Goal: Task Accomplishment & Management: Manage account settings

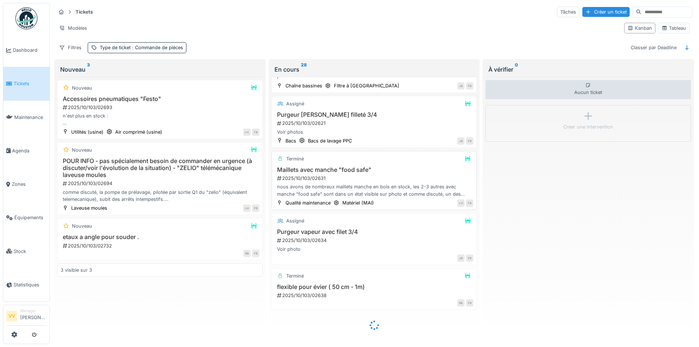
scroll to position [917, 0]
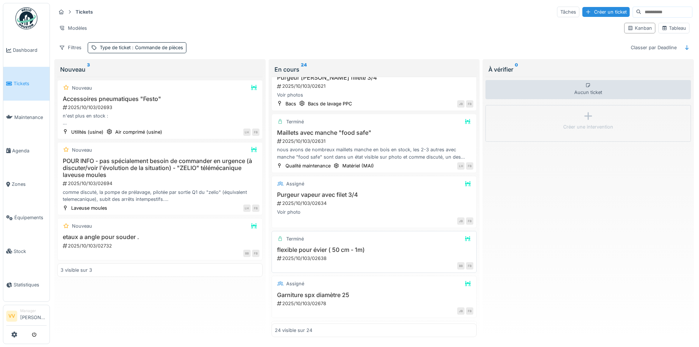
click at [386, 246] on h3 "flexible pour évier ( 50 cm - 1m)" at bounding box center [374, 249] width 199 height 7
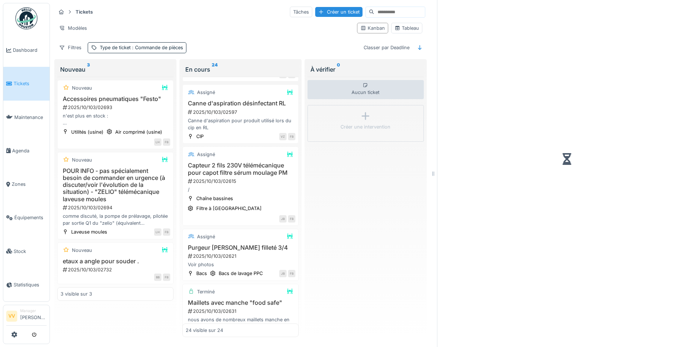
scroll to position [1142, 0]
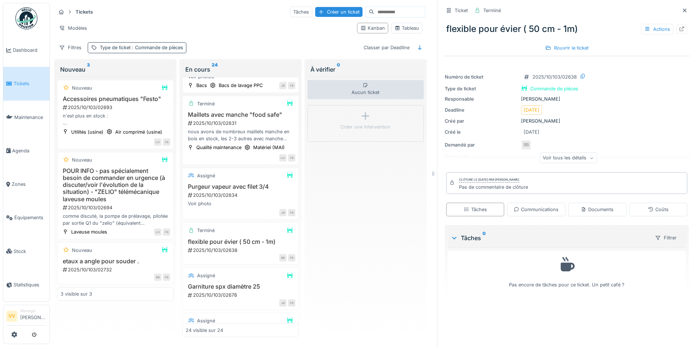
click at [178, 45] on span ": Commande de pièces" at bounding box center [157, 48] width 52 height 6
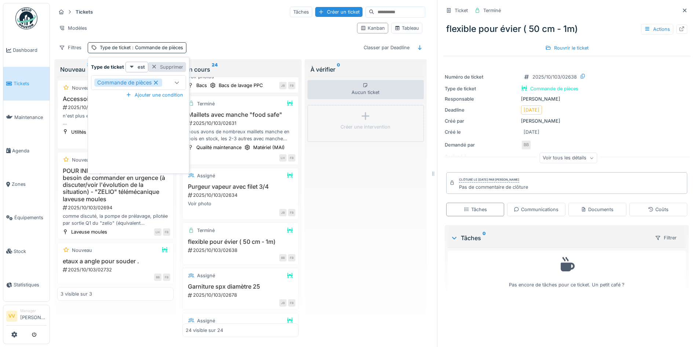
click at [152, 63] on div at bounding box center [154, 66] width 6 height 7
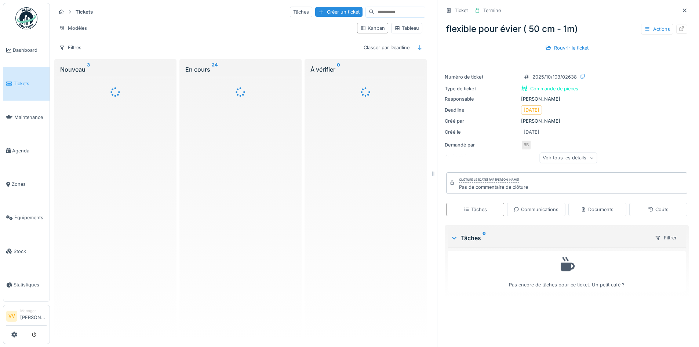
scroll to position [0, 0]
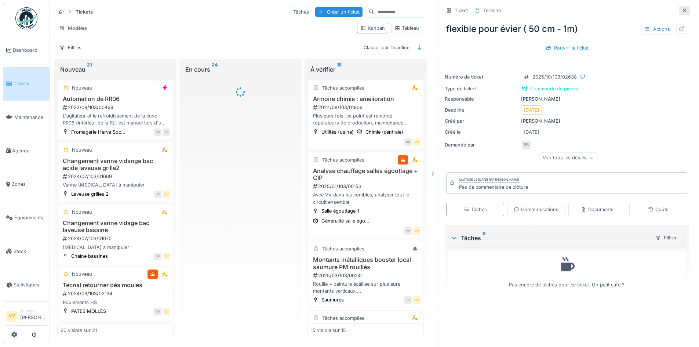
click at [683, 8] on icon at bounding box center [685, 10] width 4 height 4
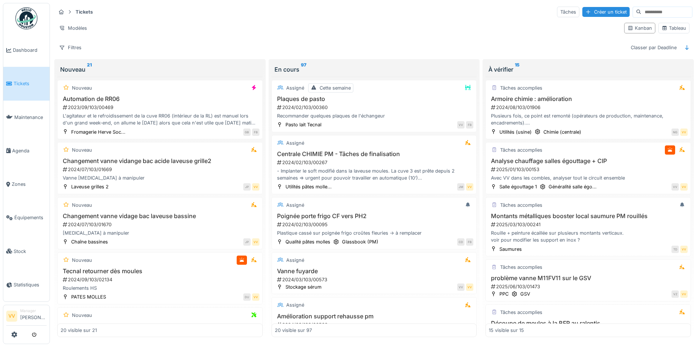
click at [15, 83] on span "Tickets" at bounding box center [30, 83] width 33 height 7
click at [24, 47] on span "Dashboard" at bounding box center [30, 50] width 34 height 7
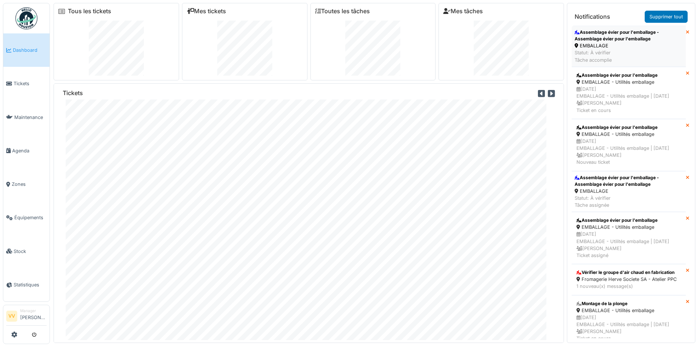
click at [637, 42] on div "Assemblage évier pour l'emballage - Assemblage évier pour l'emballage" at bounding box center [628, 35] width 108 height 13
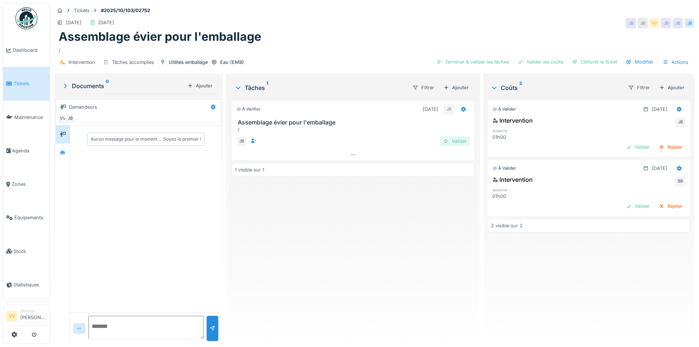
click at [454, 142] on div "Valider" at bounding box center [455, 141] width 30 height 10
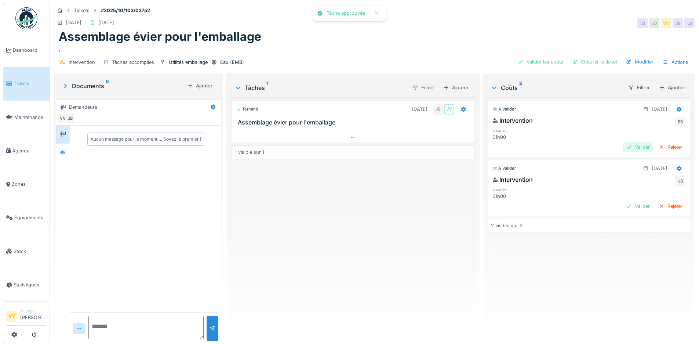
click at [625, 145] on div "Valider" at bounding box center [638, 147] width 30 height 10
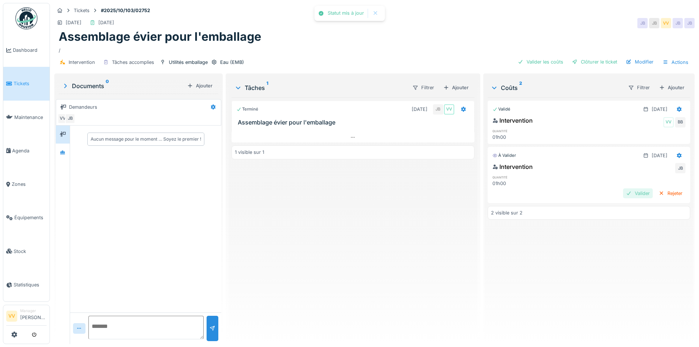
click at [620, 189] on div "Intervention JB quantité 01h00 Valider Rejeter" at bounding box center [588, 181] width 202 height 40
click at [623, 189] on div "Valider" at bounding box center [638, 193] width 30 height 10
click at [597, 61] on div "Clôturer le ticket" at bounding box center [594, 62] width 51 height 10
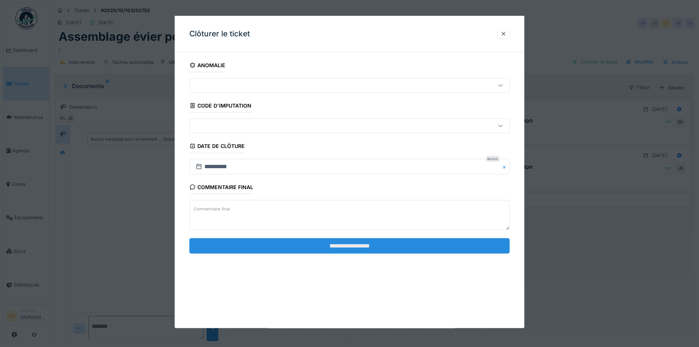
click at [368, 247] on input "**********" at bounding box center [349, 245] width 320 height 15
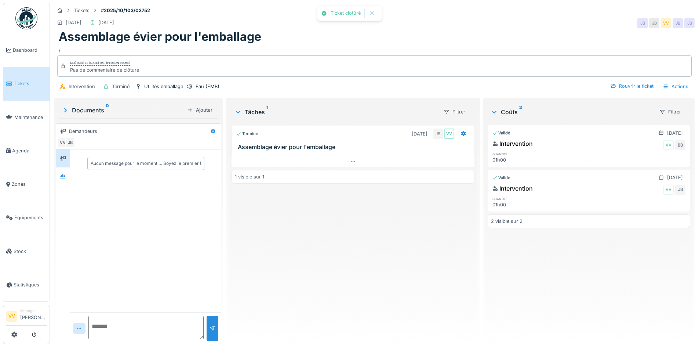
click at [363, 243] on div "Terminé 09/10/2025 JB VV Assemblage évier pour l'emballage 1 visible sur 1" at bounding box center [352, 230] width 242 height 216
click at [28, 49] on span "Dashboard" at bounding box center [30, 50] width 34 height 7
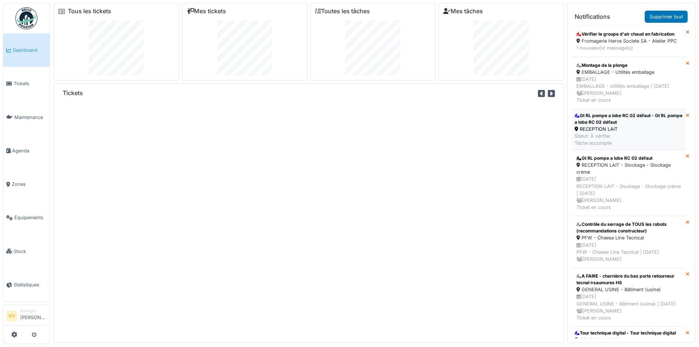
click at [622, 132] on div "RECEPTION LAIT" at bounding box center [628, 128] width 108 height 7
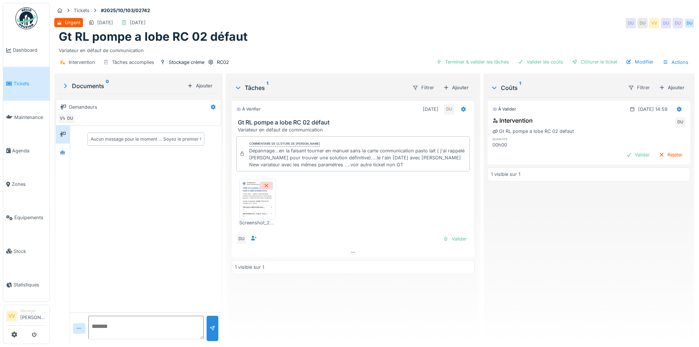
click at [636, 56] on div "Intervention Tâches accomplies Stockage crème RC02 Terminer & valider les tâche…" at bounding box center [374, 62] width 640 height 17
click at [636, 61] on div "Modifier" at bounding box center [639, 62] width 33 height 10
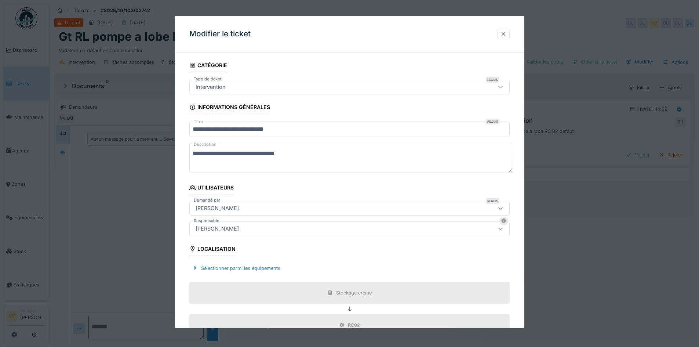
click at [314, 84] on div "Intervention" at bounding box center [331, 87] width 276 height 8
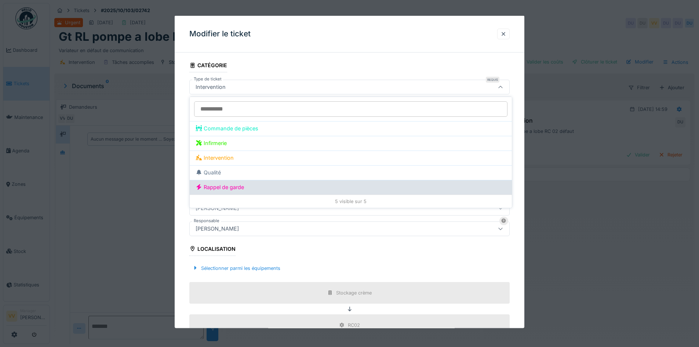
click at [240, 190] on div "Rappel de garde" at bounding box center [350, 187] width 310 height 8
type input "**"
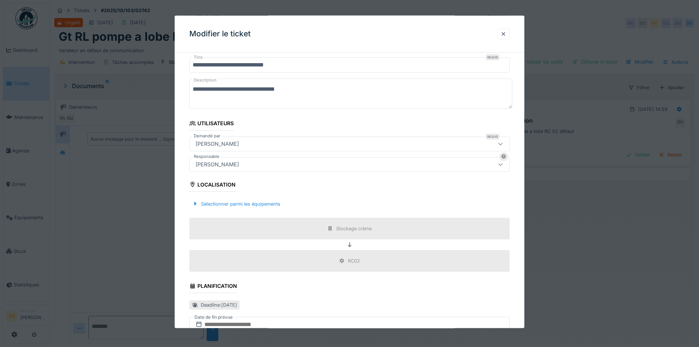
scroll to position [145, 0]
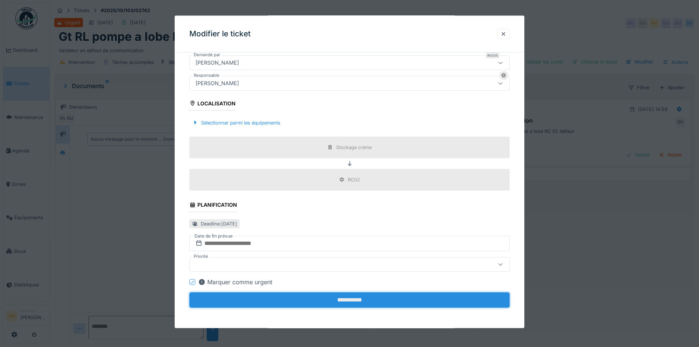
click at [338, 305] on input "**********" at bounding box center [349, 299] width 320 height 15
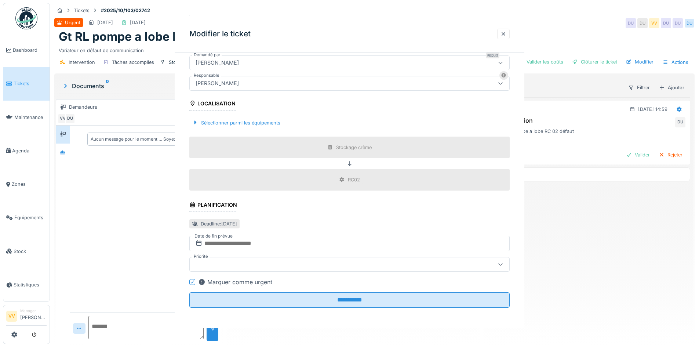
scroll to position [0, 0]
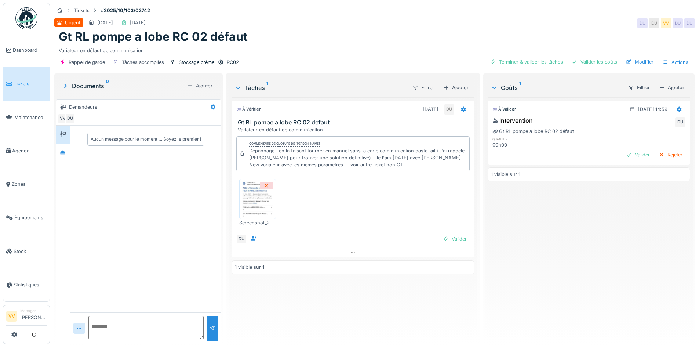
click at [578, 235] on div "À valider 09/10/2025 @ 14:59 Intervention DU Gt RL pompe a lobe RC 02 défaut qu…" at bounding box center [588, 217] width 202 height 241
click at [456, 237] on div "Valider" at bounding box center [455, 239] width 30 height 10
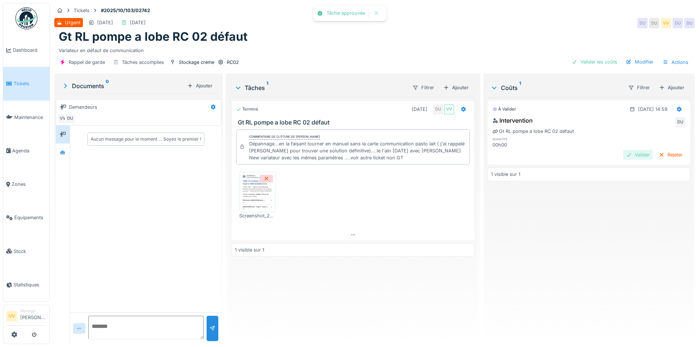
click at [623, 156] on div "Valider" at bounding box center [638, 155] width 30 height 10
click at [668, 62] on div "Actions" at bounding box center [675, 62] width 32 height 11
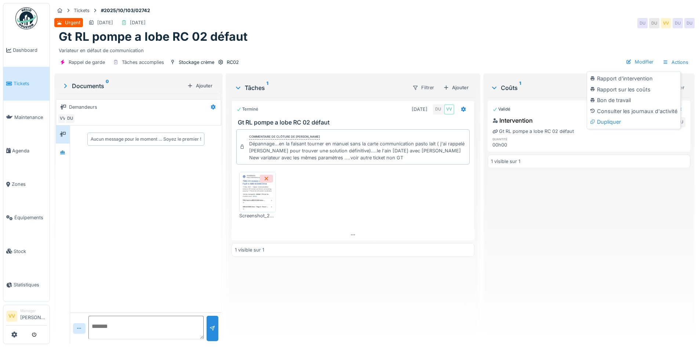
click at [546, 40] on div "Gt RL pompe a lobe RC 02 défaut" at bounding box center [374, 37] width 631 height 14
click at [536, 244] on div "Validé 09/10/2025 @ 14:59 Intervention VV DU Gt RL pompe a lobe RC 02 défaut qu…" at bounding box center [588, 217] width 202 height 241
click at [11, 87] on link "Tickets" at bounding box center [26, 83] width 46 height 33
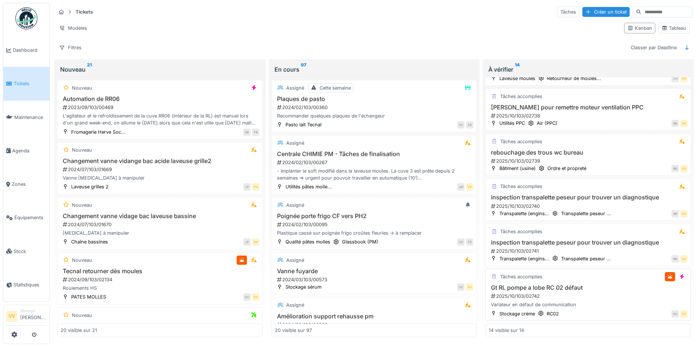
scroll to position [4, 0]
click at [602, 272] on div "Tâches accomplies" at bounding box center [588, 276] width 199 height 9
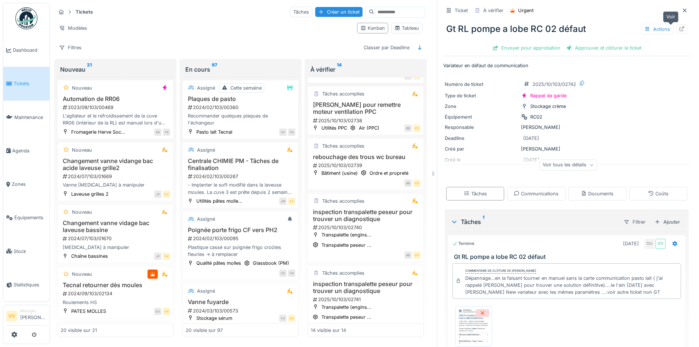
click at [679, 26] on icon at bounding box center [682, 28] width 6 height 5
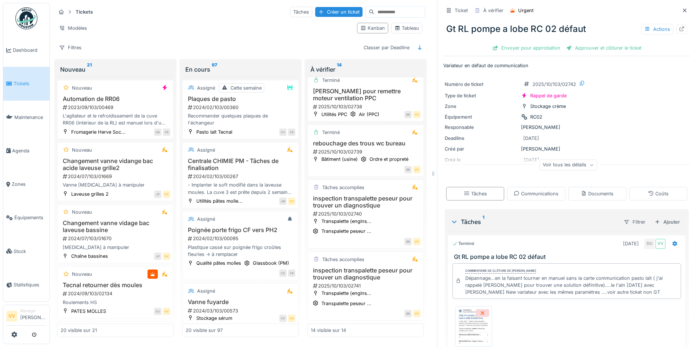
scroll to position [652, 0]
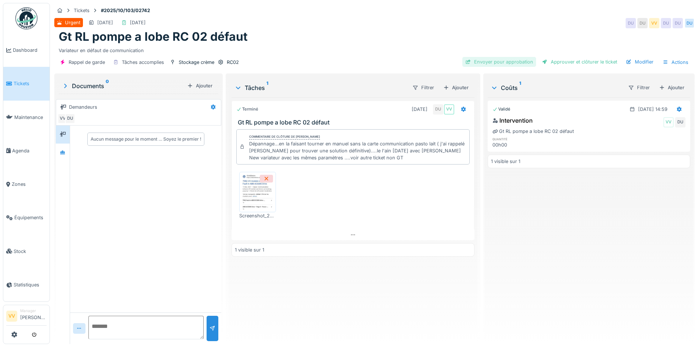
click at [523, 61] on div "Envoyer pour approbation" at bounding box center [499, 62] width 74 height 10
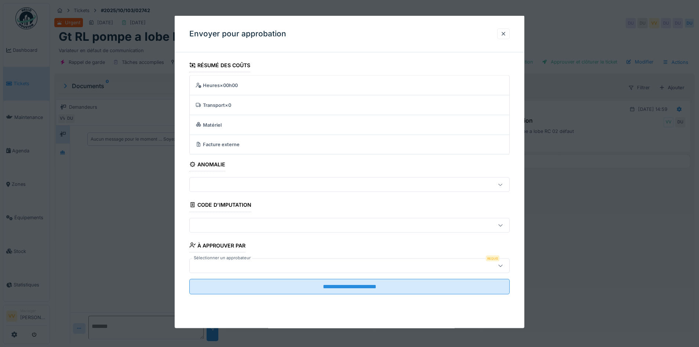
scroll to position [6, 0]
click at [366, 270] on div at bounding box center [349, 265] width 320 height 15
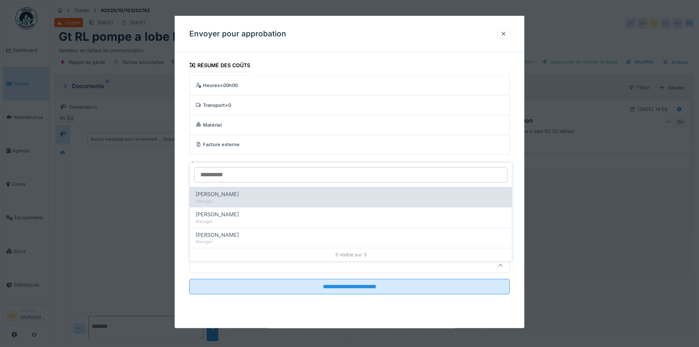
click at [300, 190] on div "[PERSON_NAME]" at bounding box center [350, 194] width 310 height 8
type input "****"
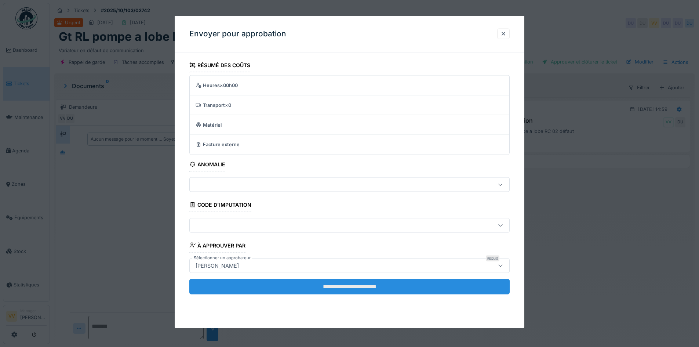
click at [346, 289] on input "**********" at bounding box center [349, 285] width 320 height 15
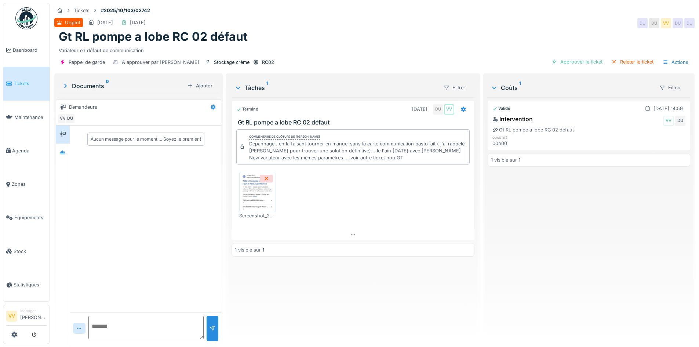
click at [581, 227] on div "Validé 09/10/2025 @ 14:59 Intervention VV DU Gt RL pompe a lobe RC 02 défaut qu…" at bounding box center [588, 217] width 202 height 241
click at [16, 48] on span "Dashboard" at bounding box center [30, 50] width 34 height 7
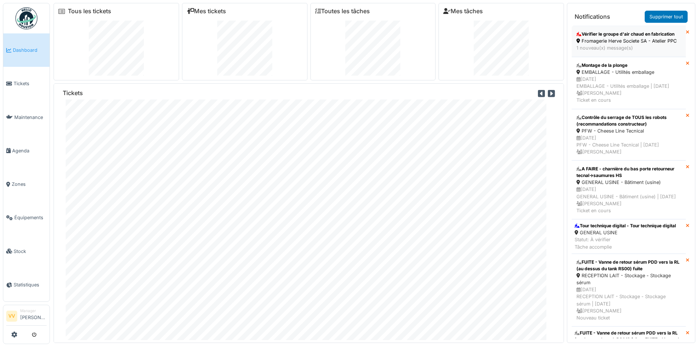
click at [621, 37] on div "Vérifier le groupe d'air chaud en fabrication" at bounding box center [628, 34] width 105 height 7
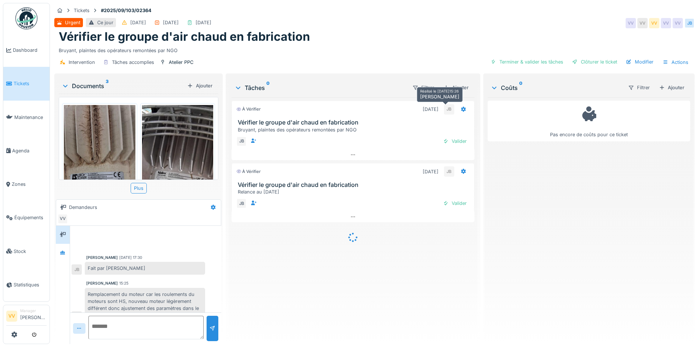
scroll to position [12, 0]
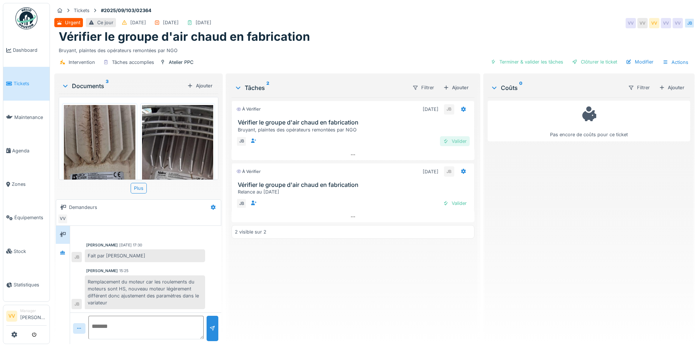
click at [453, 139] on div "Valider" at bounding box center [455, 141] width 30 height 10
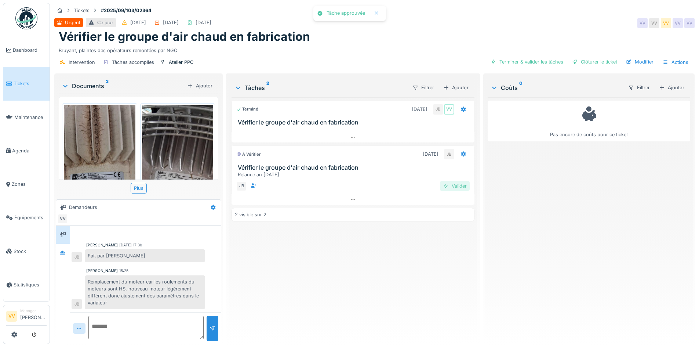
click at [452, 183] on div "Valider" at bounding box center [455, 186] width 30 height 10
click at [512, 66] on div "Intervention Tâches accomplies Atelier PPC Clôturer le ticket Modifier Actions" at bounding box center [374, 62] width 640 height 17
click at [592, 61] on div "Clôturer le ticket" at bounding box center [594, 62] width 51 height 10
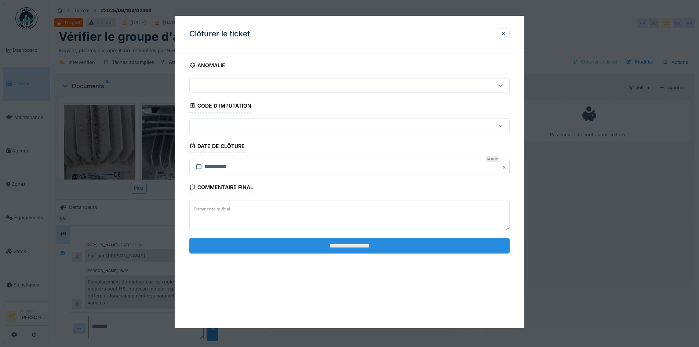
click at [412, 251] on input "**********" at bounding box center [349, 245] width 320 height 15
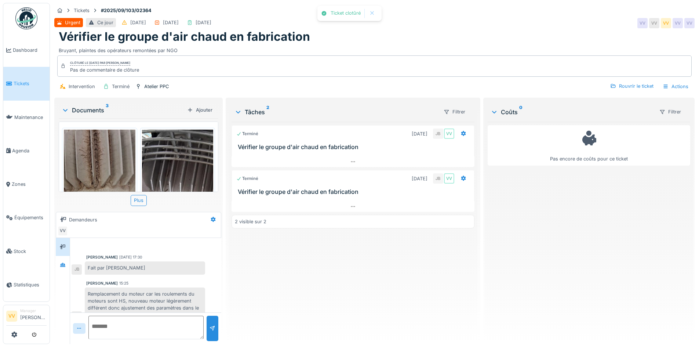
scroll to position [25, 0]
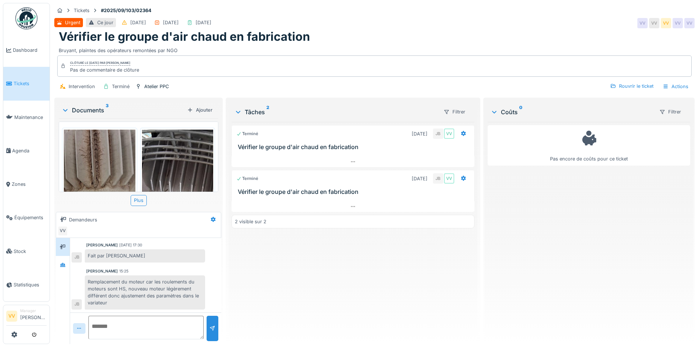
click at [401, 253] on div "Terminé 04/09/2025 JB VV Vérifier le groupe d'air chaud en fabrication Terminé …" at bounding box center [352, 230] width 242 height 216
click at [676, 87] on div "Actions" at bounding box center [675, 86] width 32 height 11
click at [615, 229] on div "Pas encore de coûts pour ce ticket" at bounding box center [588, 230] width 202 height 216
click at [668, 87] on div "Actions" at bounding box center [675, 86] width 32 height 11
click at [643, 103] on div "Rapport d'intervention" at bounding box center [633, 102] width 90 height 11
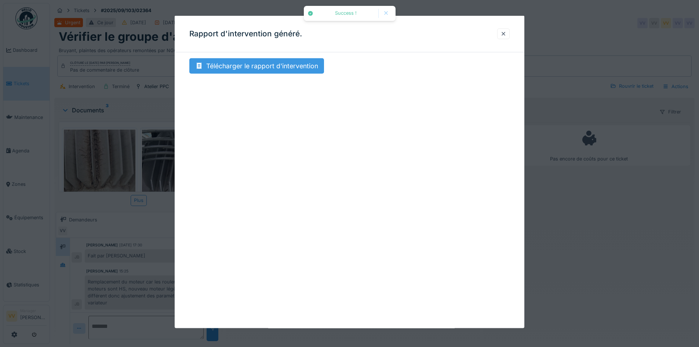
click at [249, 70] on div "Télécharger le rapport d'intervention" at bounding box center [256, 65] width 135 height 15
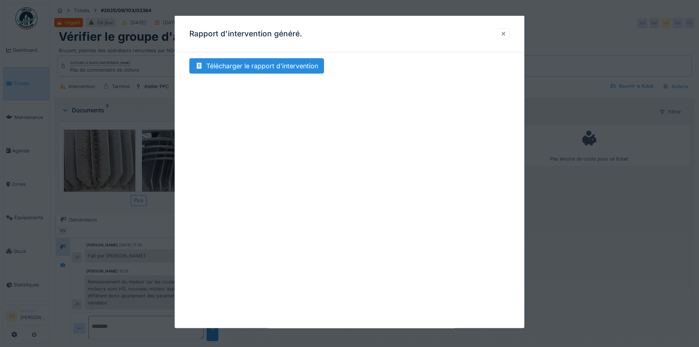
click at [504, 33] on div at bounding box center [503, 33] width 6 height 7
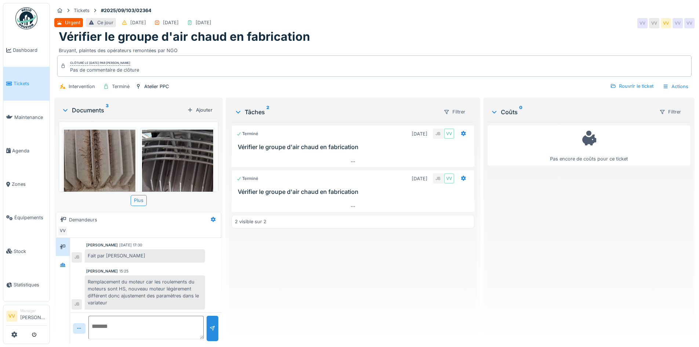
drag, startPoint x: 591, startPoint y: 286, endPoint x: 574, endPoint y: 267, distance: 25.2
click at [591, 285] on div "Pas encore de coûts pour ce ticket" at bounding box center [588, 230] width 202 height 216
click at [25, 80] on span "Tickets" at bounding box center [30, 83] width 33 height 7
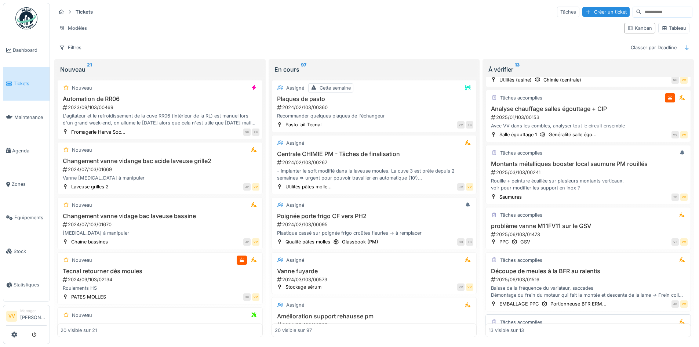
scroll to position [147, 0]
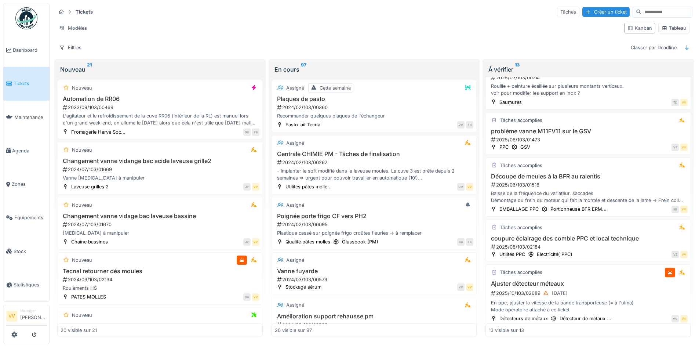
drag, startPoint x: 11, startPoint y: 78, endPoint x: 16, endPoint y: 78, distance: 4.8
click at [11, 78] on link "Tickets" at bounding box center [26, 83] width 46 height 33
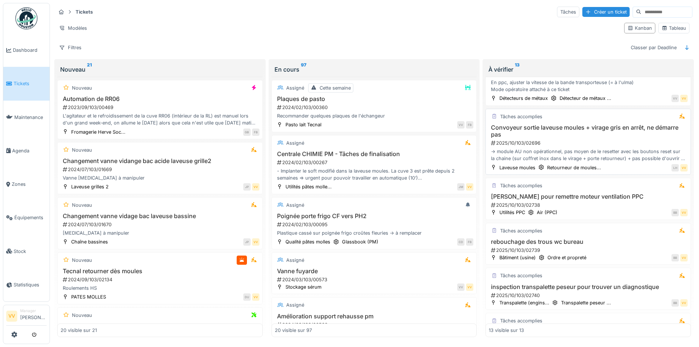
scroll to position [403, 0]
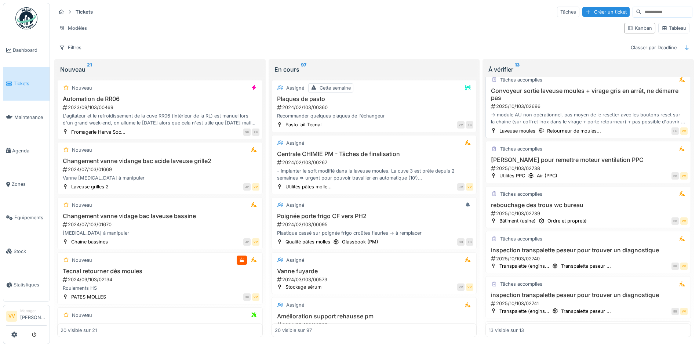
click at [649, 165] on div "2025/10/103/02738" at bounding box center [588, 168] width 197 height 7
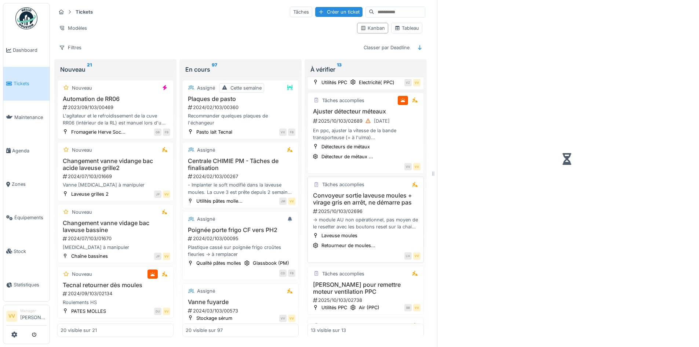
scroll to position [525, 0]
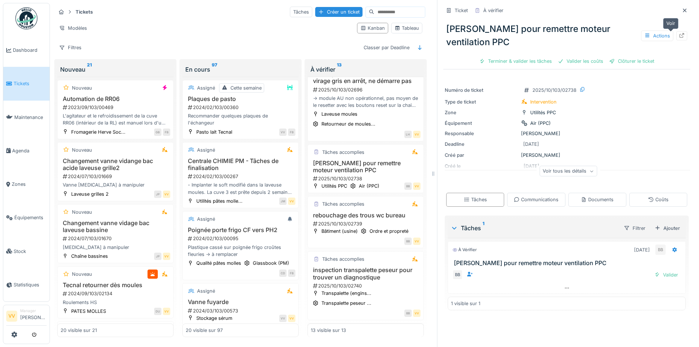
click at [679, 37] on icon at bounding box center [682, 35] width 6 height 5
click at [681, 12] on icon at bounding box center [684, 10] width 6 height 5
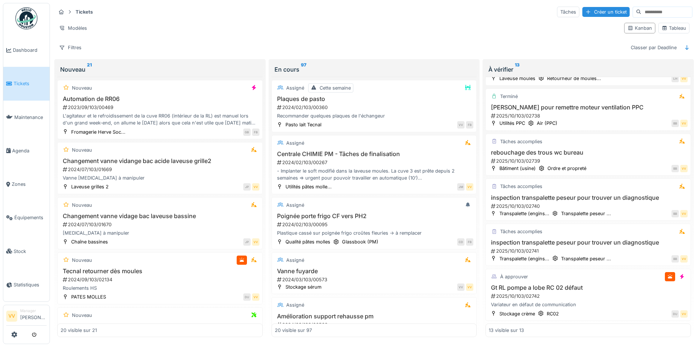
scroll to position [403, 0]
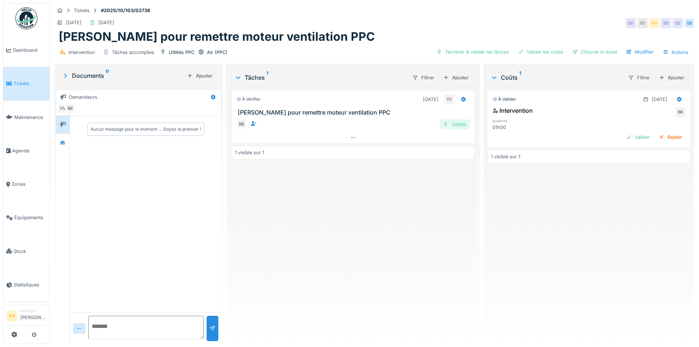
click at [450, 123] on div "Valider" at bounding box center [455, 124] width 30 height 10
click at [623, 136] on div "Valider" at bounding box center [638, 137] width 30 height 10
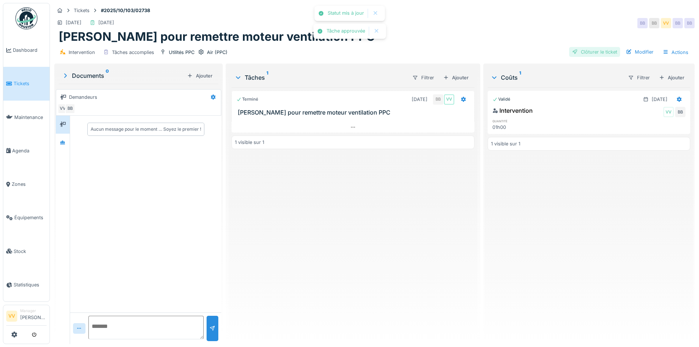
click at [588, 53] on div "Clôturer le ticket" at bounding box center [594, 52] width 51 height 10
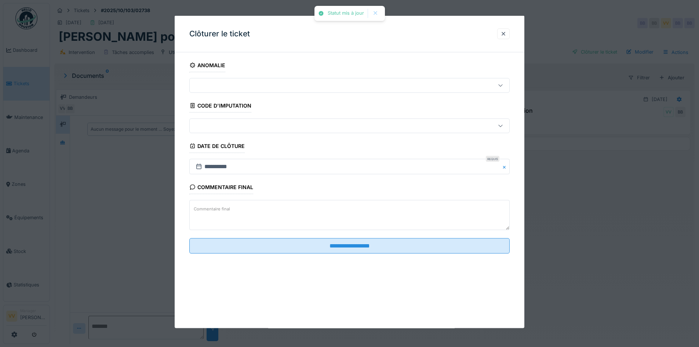
click at [399, 222] on textarea "Commentaire final" at bounding box center [349, 215] width 320 height 30
type textarea "*"
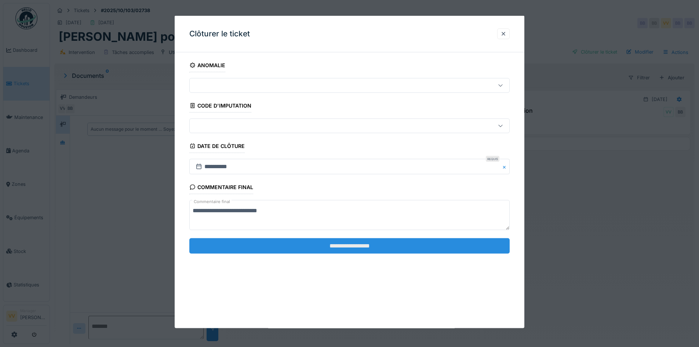
type textarea "**********"
click at [406, 250] on input "**********" at bounding box center [349, 245] width 320 height 15
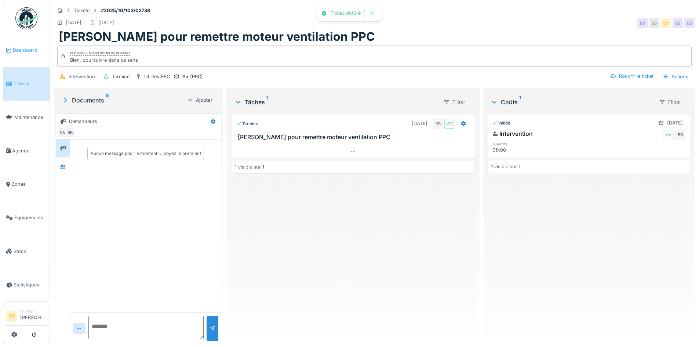
click at [22, 50] on span "Dashboard" at bounding box center [30, 50] width 34 height 7
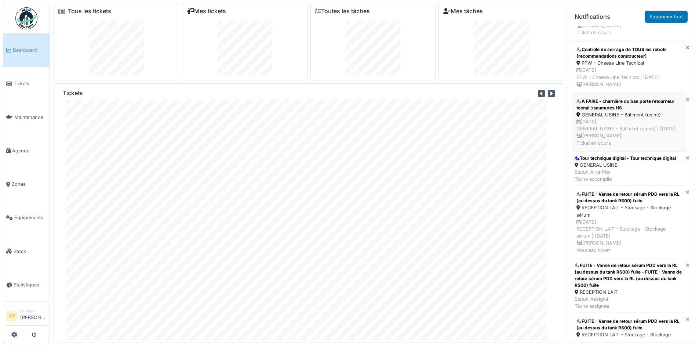
scroll to position [73, 0]
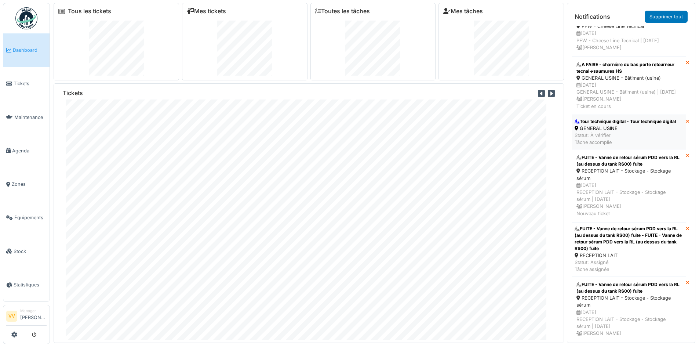
click at [621, 125] on div "Tour technique digital - Tour technique digital" at bounding box center [624, 121] width 101 height 7
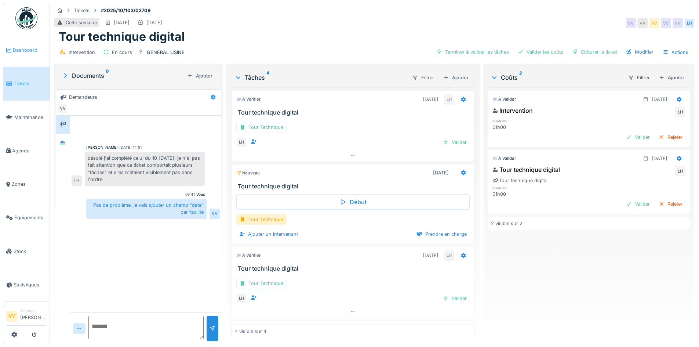
click at [12, 49] on li "Dashboard" at bounding box center [26, 50] width 40 height 7
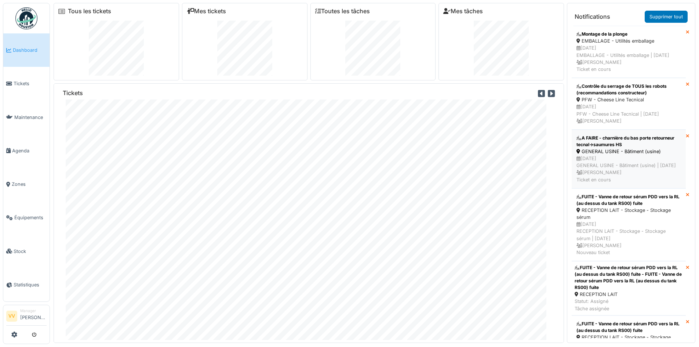
click at [675, 155] on div "GENERAL USINE - Bâtiment (usine)" at bounding box center [628, 151] width 105 height 7
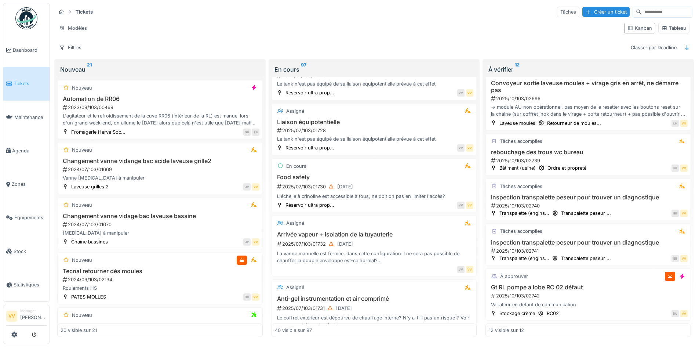
scroll to position [1544, 0]
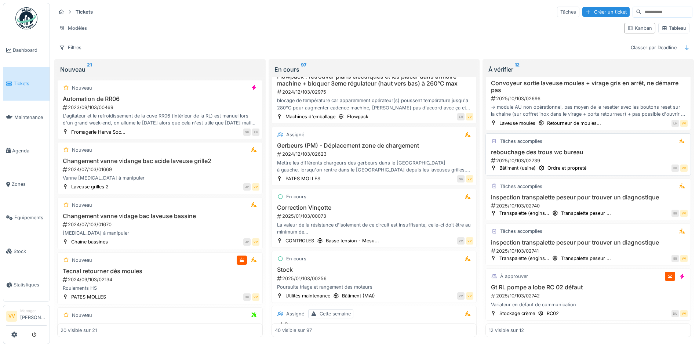
click at [594, 151] on div "rebouchage des trous wc bureau 2025/10/103/02739" at bounding box center [588, 156] width 199 height 15
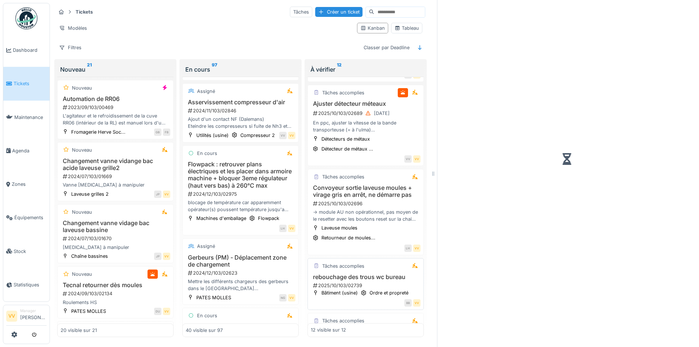
scroll to position [533, 0]
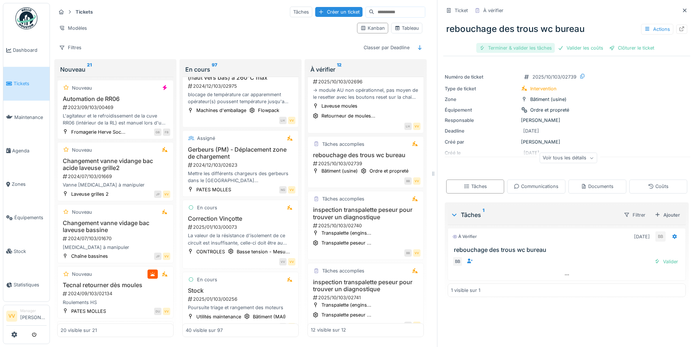
drag, startPoint x: 500, startPoint y: 44, endPoint x: 511, endPoint y: 42, distance: 11.5
click at [501, 44] on div "Terminer & valider les tâches" at bounding box center [515, 48] width 78 height 10
click at [546, 47] on div "Valider les coûts" at bounding box center [540, 48] width 51 height 10
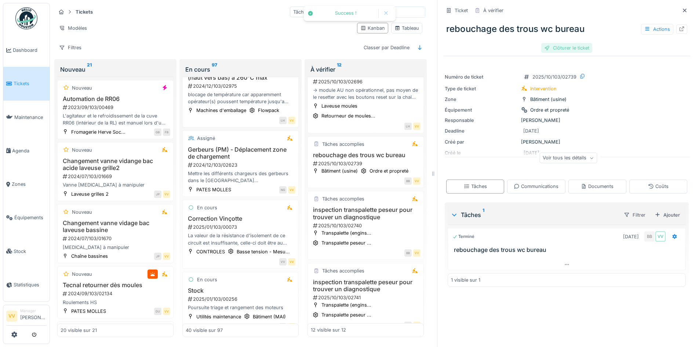
click at [565, 45] on div "Clôturer le ticket" at bounding box center [566, 48] width 51 height 10
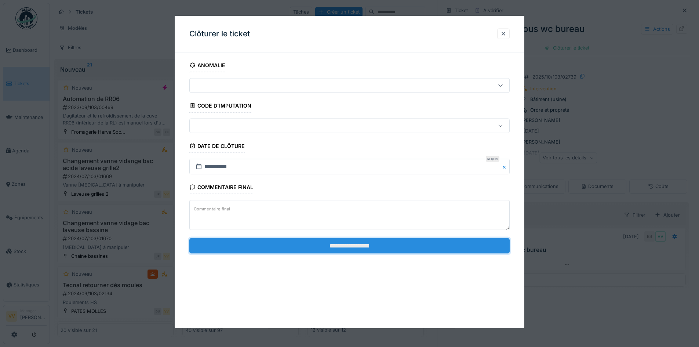
click at [423, 246] on input "**********" at bounding box center [349, 245] width 320 height 15
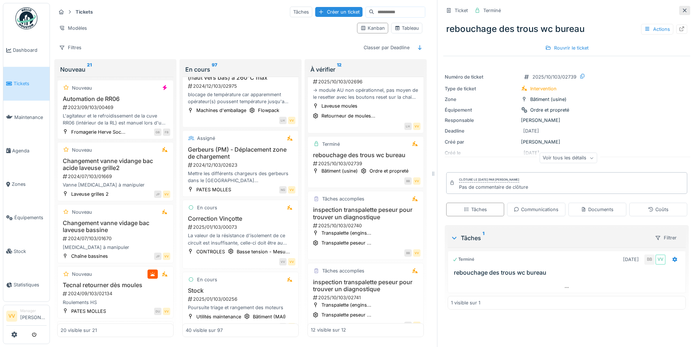
click at [681, 8] on icon at bounding box center [684, 10] width 6 height 5
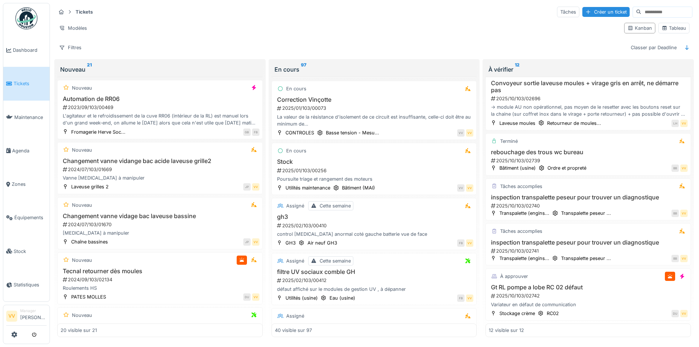
scroll to position [480, 0]
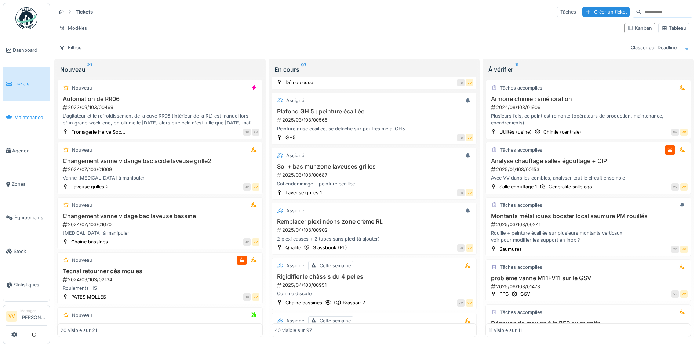
click at [19, 114] on span "Maintenance" at bounding box center [30, 117] width 32 height 7
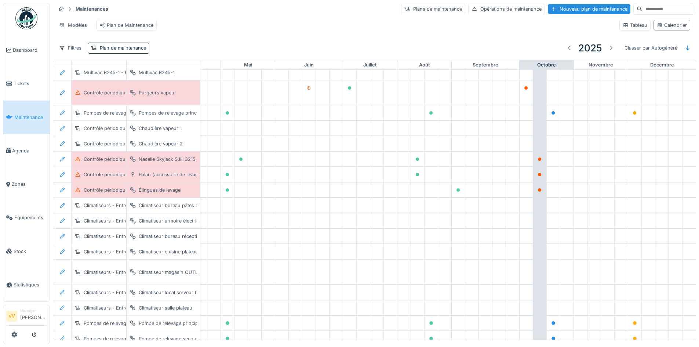
scroll to position [0, 240]
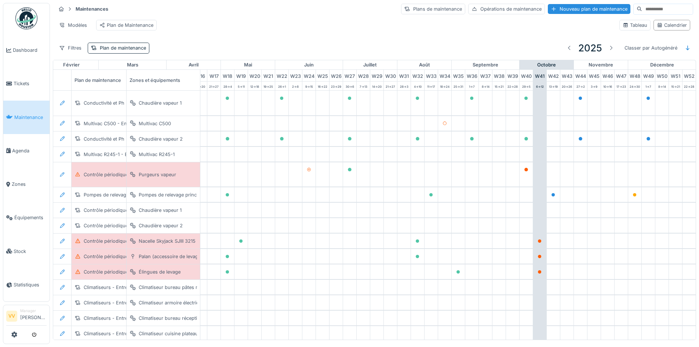
click at [339, 31] on div "Modèles Plan de Maintenance" at bounding box center [335, 25] width 558 height 17
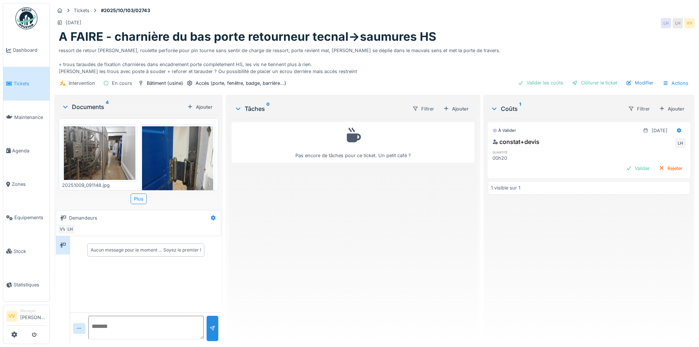
click at [98, 152] on img at bounding box center [100, 153] width 72 height 54
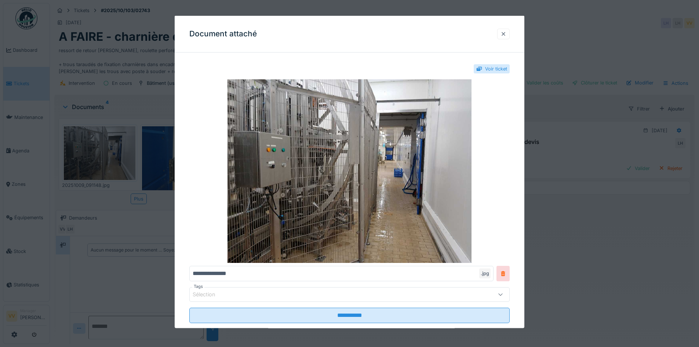
click at [506, 32] on div at bounding box center [503, 33] width 6 height 7
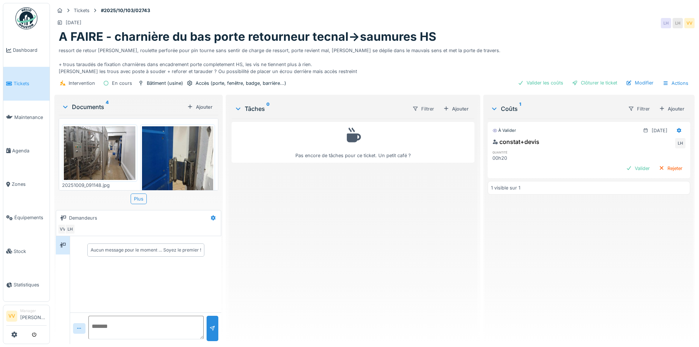
click at [178, 151] on img at bounding box center [178, 173] width 72 height 95
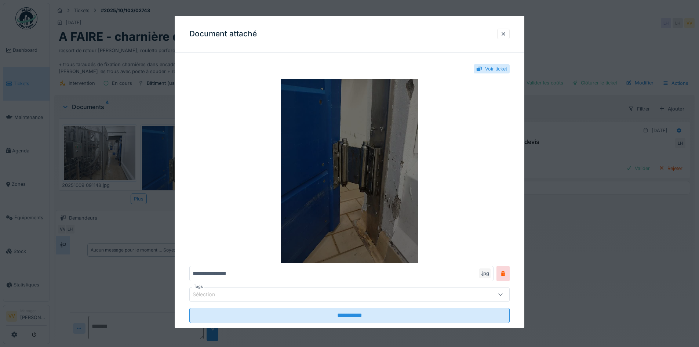
click at [355, 185] on img at bounding box center [349, 170] width 320 height 183
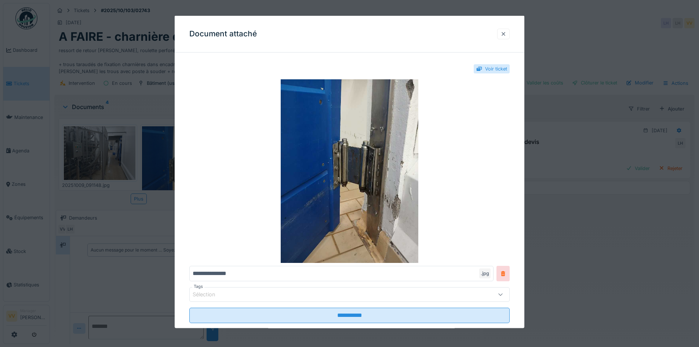
click at [506, 36] on div at bounding box center [503, 33] width 6 height 7
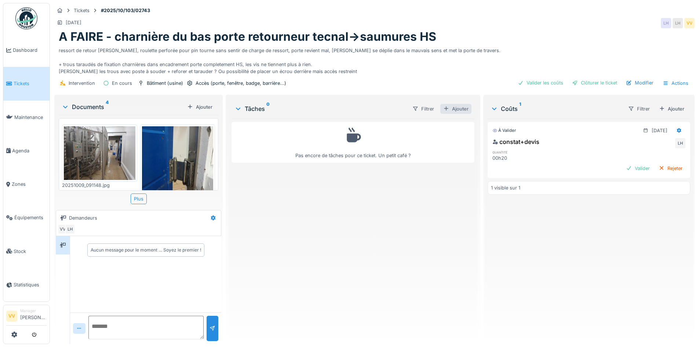
click at [459, 107] on div "Ajouter" at bounding box center [455, 109] width 31 height 10
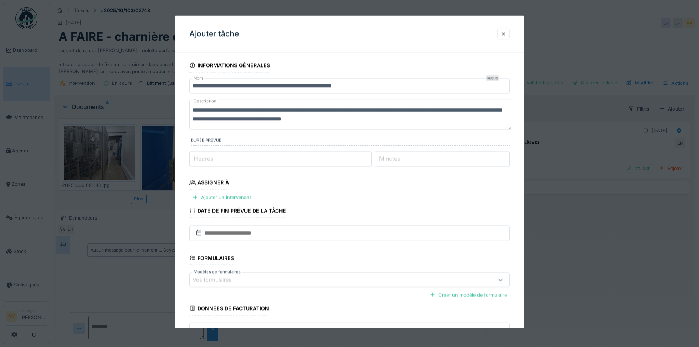
click at [506, 34] on div at bounding box center [503, 33] width 6 height 7
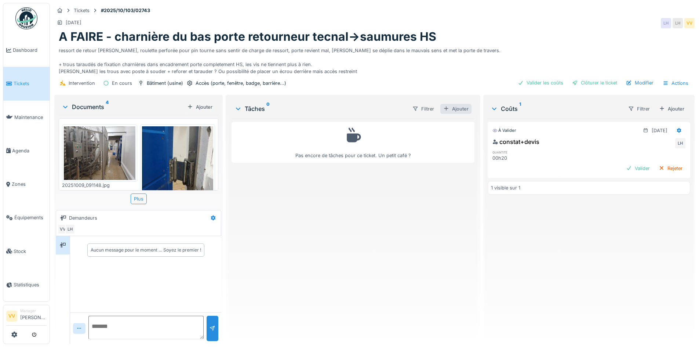
click at [453, 109] on div "Ajouter" at bounding box center [455, 109] width 31 height 10
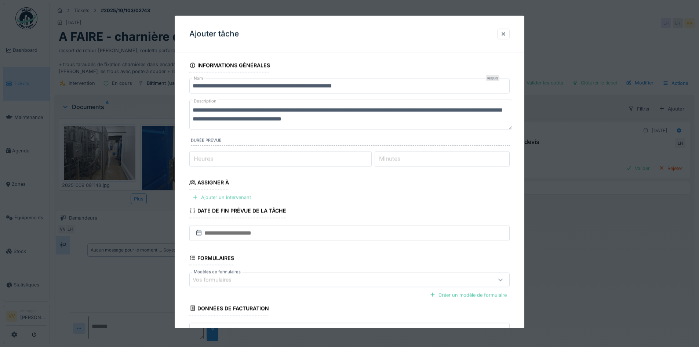
click at [230, 196] on div "Ajouter un intervenant" at bounding box center [221, 197] width 65 height 10
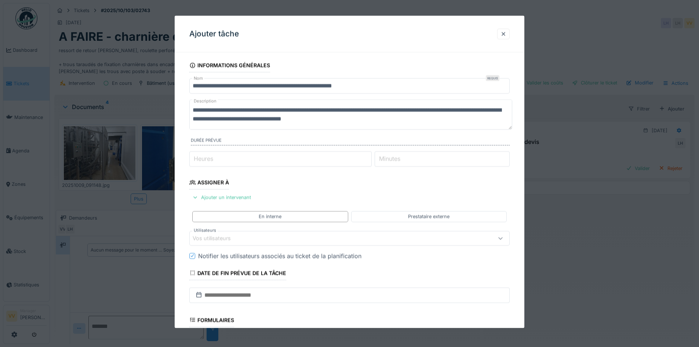
click at [226, 238] on div "Vos utilisateurs" at bounding box center [217, 238] width 48 height 8
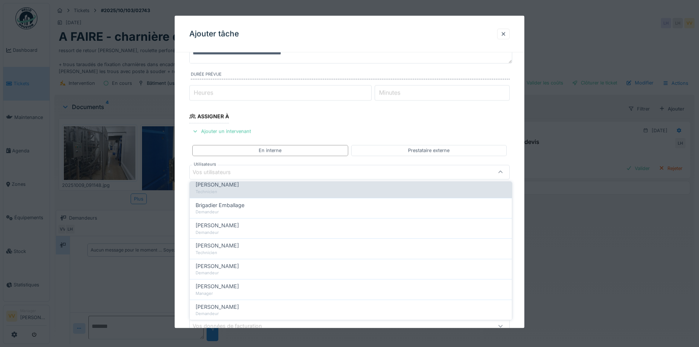
scroll to position [37, 0]
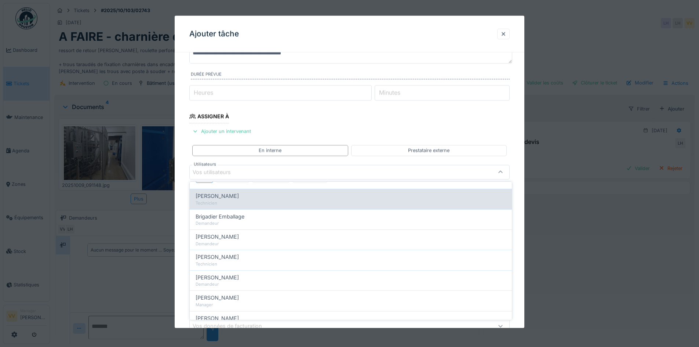
click at [221, 191] on div "Benjamin Bauwens Technicien" at bounding box center [351, 199] width 322 height 20
type input "*****"
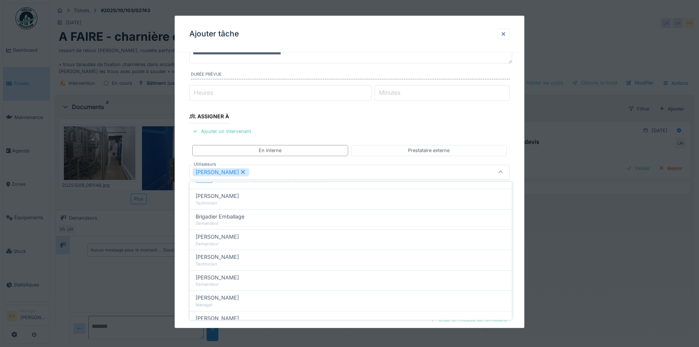
scroll to position [0, 0]
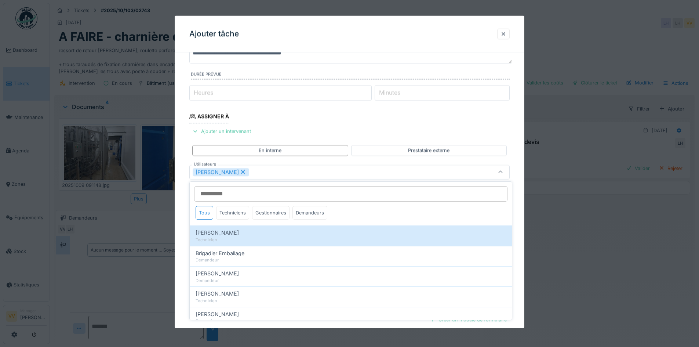
click at [245, 172] on icon at bounding box center [243, 172] width 4 height 4
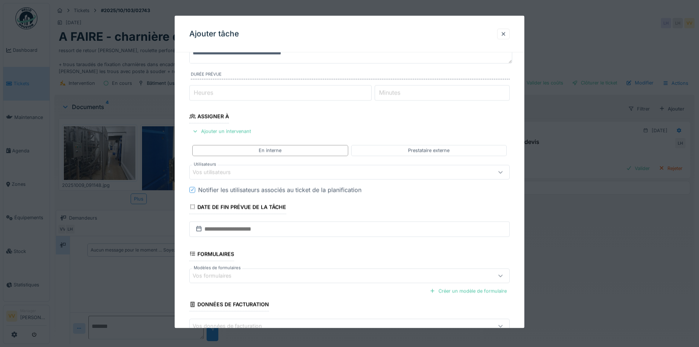
click at [237, 172] on div "Vos utilisateurs" at bounding box center [217, 172] width 48 height 8
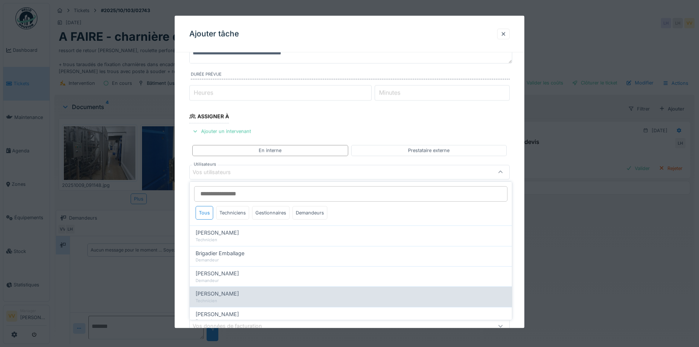
click at [232, 296] on span "Dan Ungureanu" at bounding box center [216, 293] width 43 height 8
type input "****"
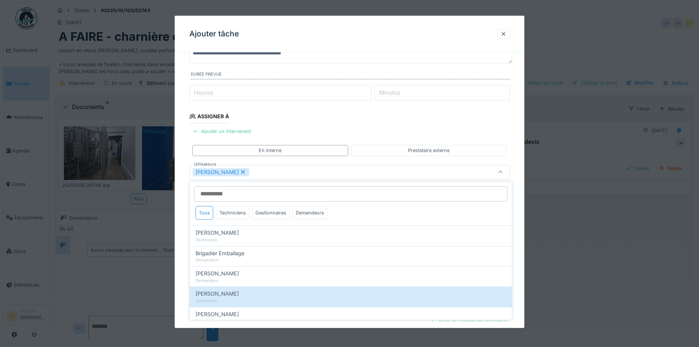
click at [383, 120] on fieldset "**********" at bounding box center [349, 190] width 320 height 397
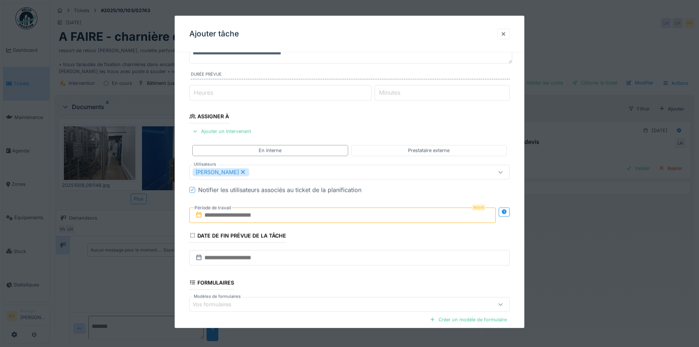
click at [307, 216] on input "text" at bounding box center [342, 214] width 306 height 15
click at [355, 274] on div "10" at bounding box center [356, 275] width 10 height 10
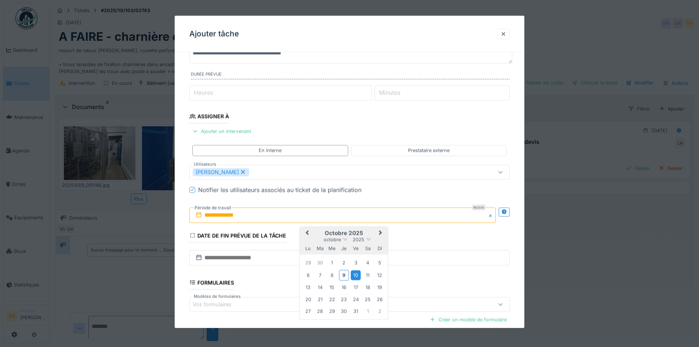
click at [355, 276] on div "10" at bounding box center [356, 275] width 10 height 10
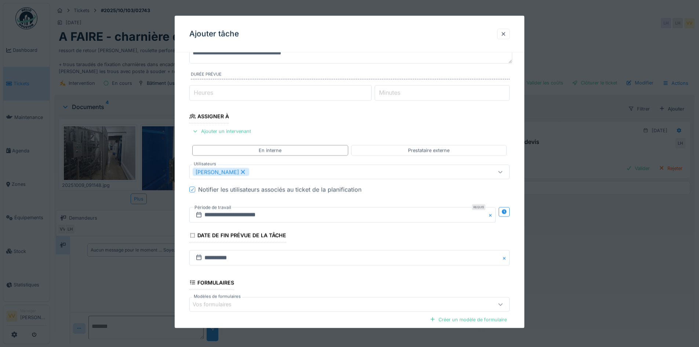
click at [359, 235] on fieldset "**********" at bounding box center [349, 190] width 320 height 397
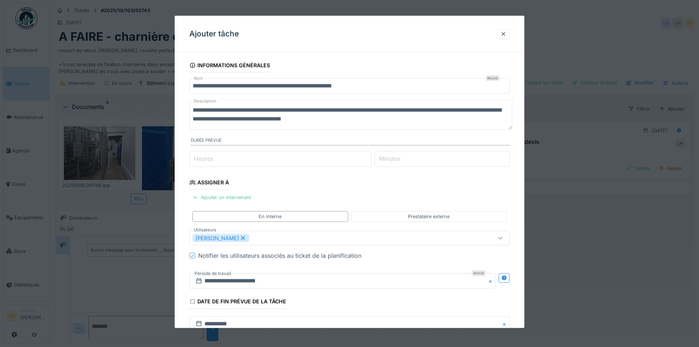
drag, startPoint x: 387, startPoint y: 121, endPoint x: 187, endPoint y: 107, distance: 199.6
click at [187, 107] on div "**********" at bounding box center [350, 263] width 350 height 411
click at [400, 122] on textarea "**********" at bounding box center [350, 114] width 323 height 30
click at [390, 122] on textarea "**********" at bounding box center [350, 114] width 323 height 30
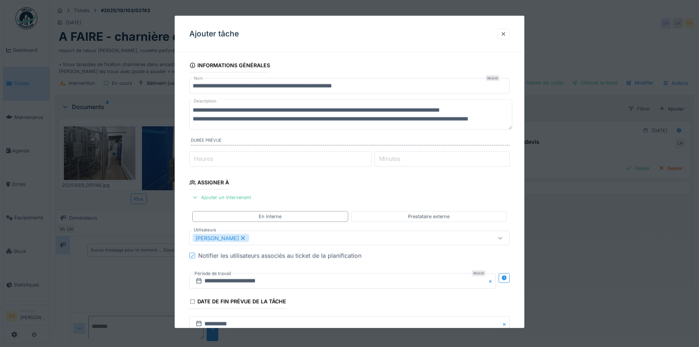
drag, startPoint x: 388, startPoint y: 122, endPoint x: 253, endPoint y: 124, distance: 135.4
click at [253, 124] on textarea "**********" at bounding box center [350, 114] width 323 height 30
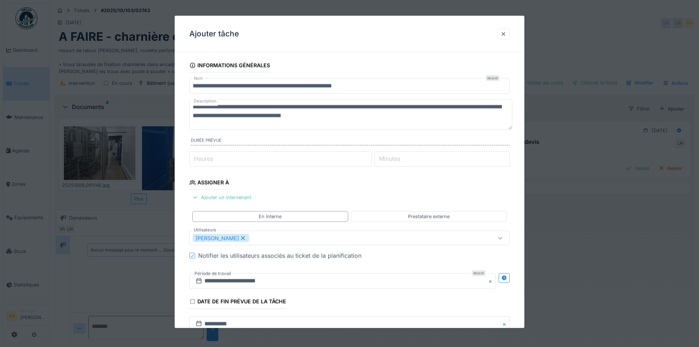
scroll to position [0, 0]
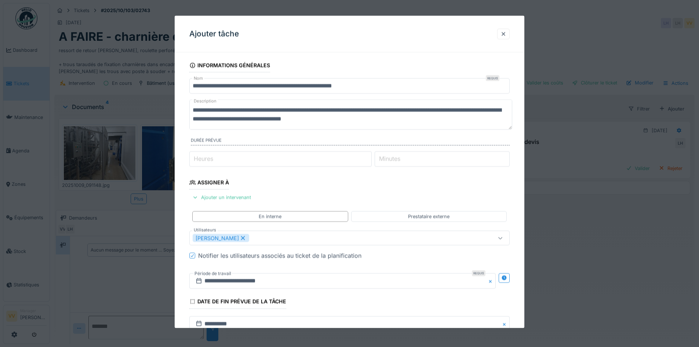
click at [297, 121] on textarea "**********" at bounding box center [350, 114] width 323 height 30
drag, startPoint x: 242, startPoint y: 119, endPoint x: 154, endPoint y: 99, distance: 90.7
click at [154, 99] on div "**********" at bounding box center [374, 173] width 649 height 347
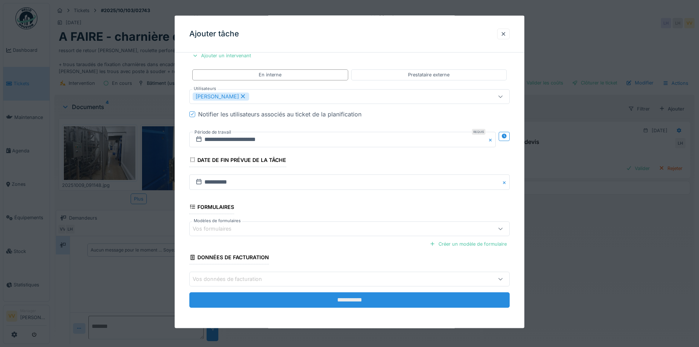
type textarea "**********"
click at [372, 298] on input "**********" at bounding box center [349, 299] width 320 height 15
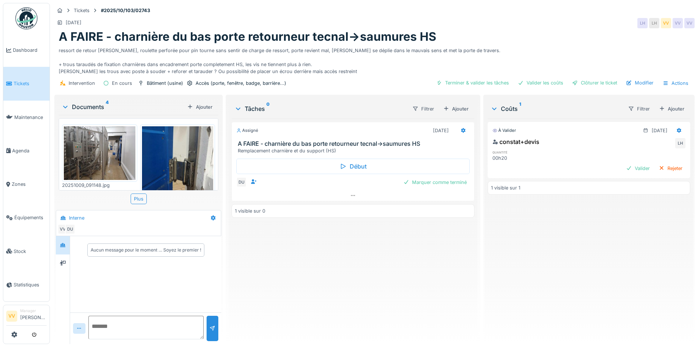
click at [374, 267] on div "Assigné 10/10/2025 A FAIRE - charnière du bas porte retourneur tecnal->saumures…" at bounding box center [352, 227] width 242 height 219
click at [626, 169] on div "Valider" at bounding box center [638, 168] width 30 height 10
click at [604, 259] on div "Validé 09/10/2025 constat+devis VV LH quantité 00h20 1 visible sur 1" at bounding box center [588, 227] width 202 height 219
click at [30, 50] on span "Dashboard" at bounding box center [30, 50] width 34 height 7
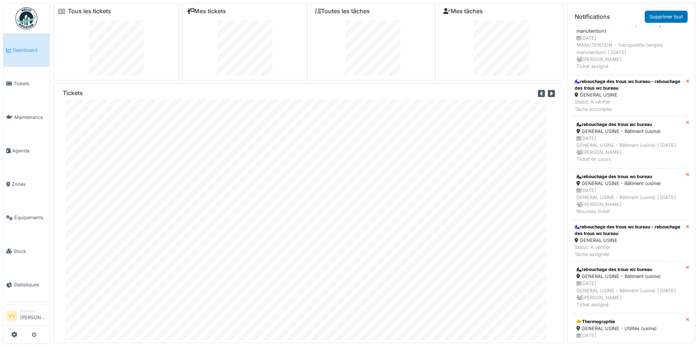
scroll to position [624, 0]
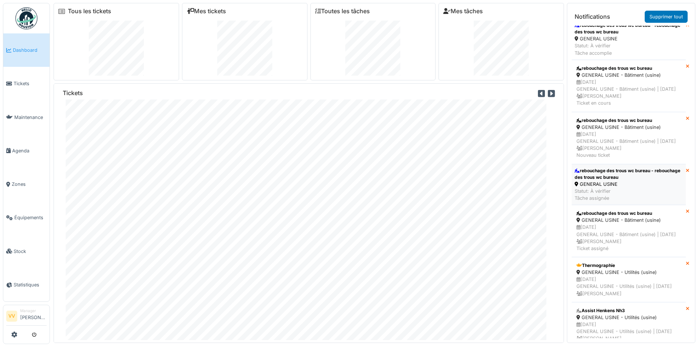
click at [612, 180] on div "rebouchage des trous wc bureau - rebouchage des trous wc bureau" at bounding box center [628, 173] width 108 height 13
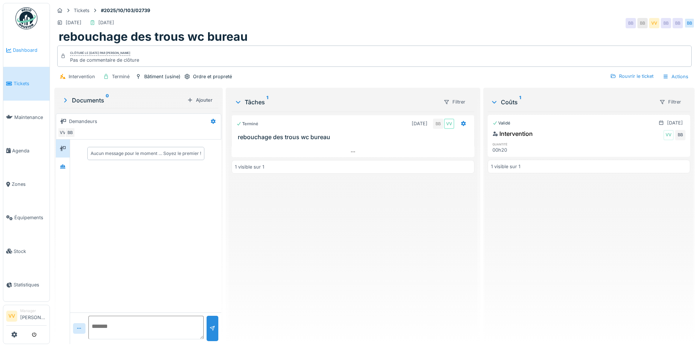
click at [11, 50] on icon at bounding box center [8, 50] width 5 height 5
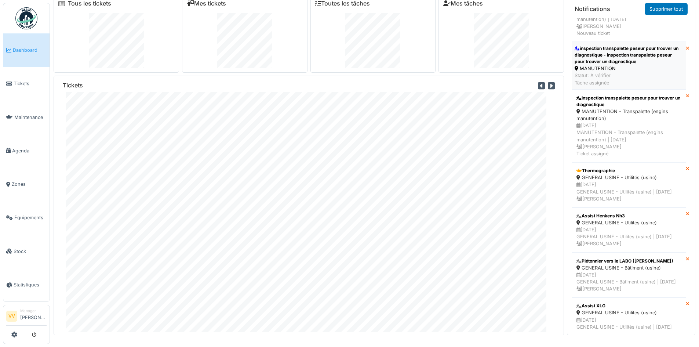
scroll to position [477, 0]
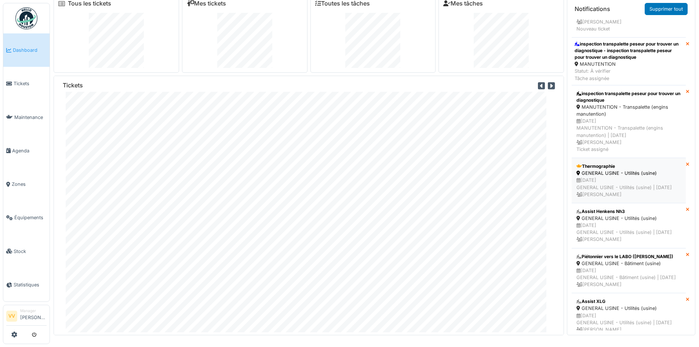
click at [611, 176] on div "GENERAL USINE - Utilités (usine)" at bounding box center [628, 172] width 105 height 7
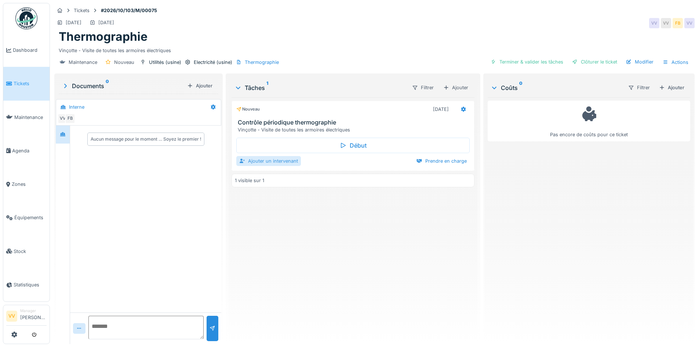
click at [263, 160] on div "Ajouter un intervenant" at bounding box center [268, 161] width 65 height 10
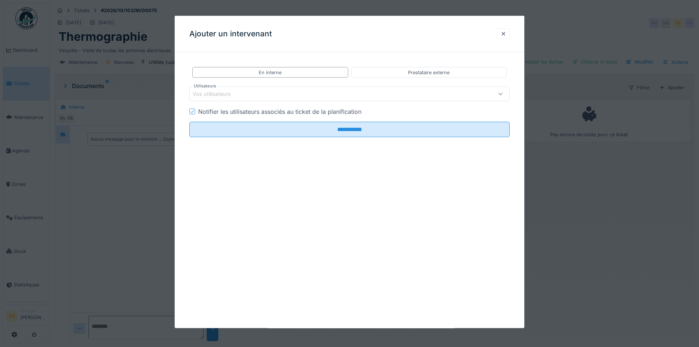
click at [265, 89] on div "Vos utilisateurs" at bounding box center [349, 94] width 320 height 15
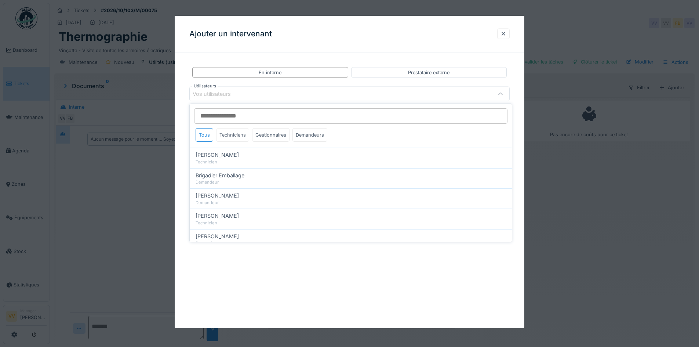
click at [230, 135] on div "Techniciens" at bounding box center [232, 135] width 33 height 14
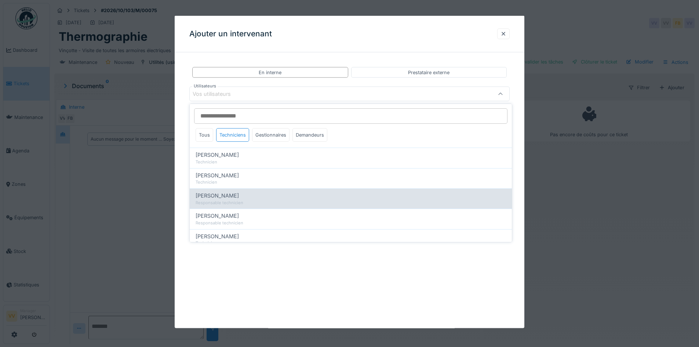
click at [240, 198] on div "Julien Bebronne" at bounding box center [350, 195] width 310 height 8
type input "****"
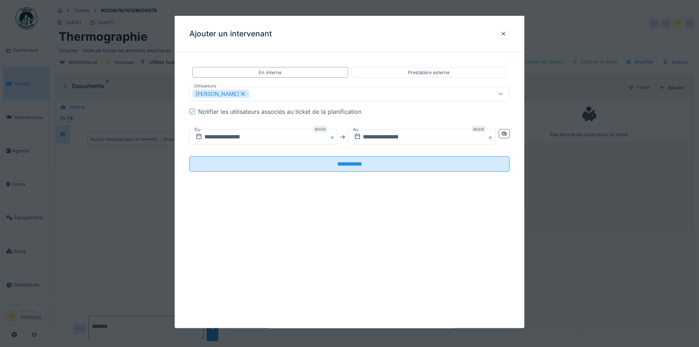
click at [323, 285] on div "**********" at bounding box center [350, 172] width 350 height 312
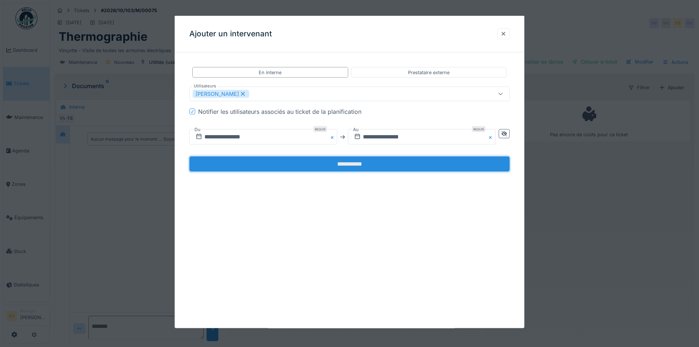
click at [334, 164] on input "**********" at bounding box center [349, 163] width 320 height 15
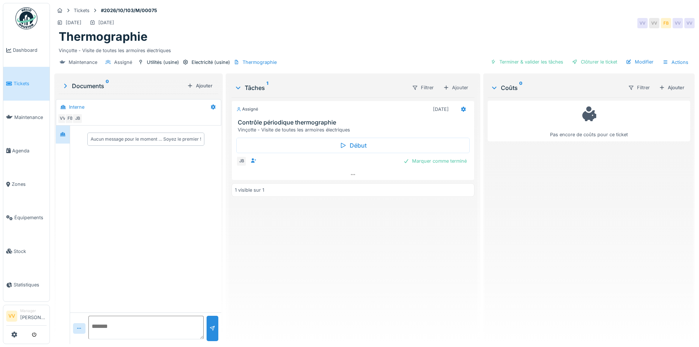
click at [399, 294] on div "Assigné 21/10/2026 Contrôle périodique thermographie Vinçotte - Visite de toute…" at bounding box center [352, 217] width 242 height 241
click at [27, 48] on span "Dashboard" at bounding box center [30, 50] width 34 height 7
